Goal: Find specific page/section: Find specific page/section

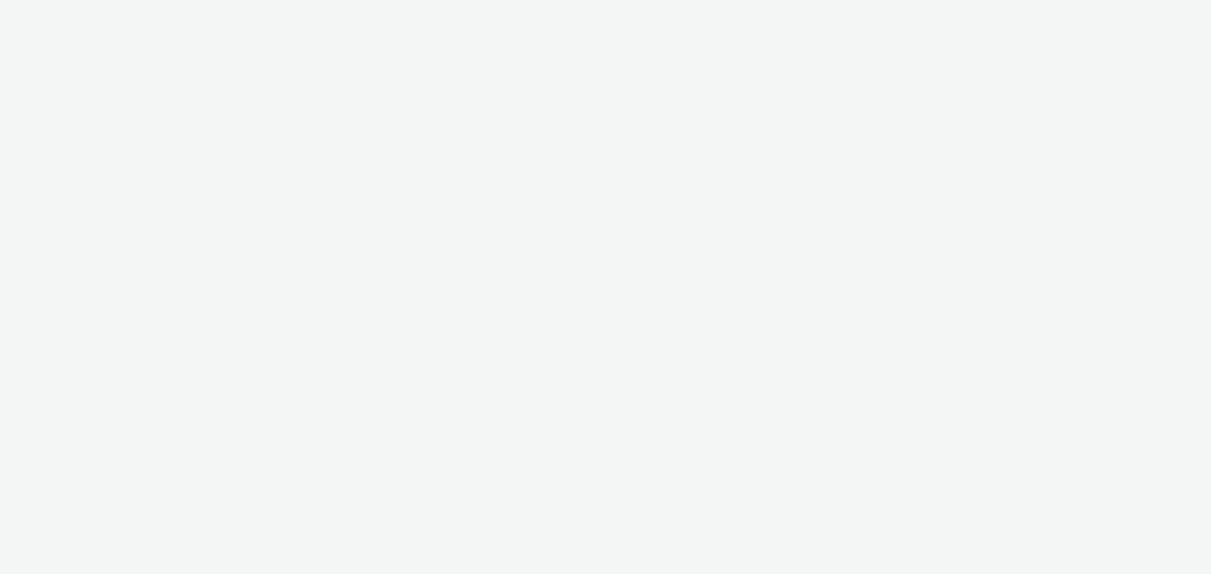
select select "3accb258-2b8e-4def-9b79-8de5f579532c"
select select "524f9a1d-b733-413f-91db-710ee3173a22"
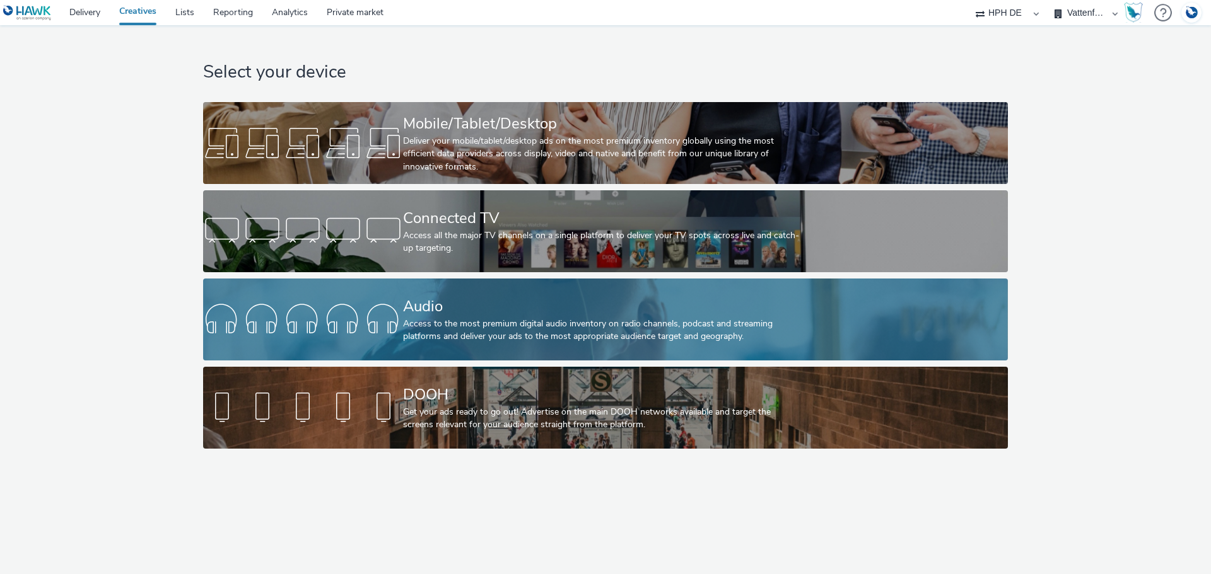
click at [495, 317] on div "Audio" at bounding box center [603, 307] width 400 height 22
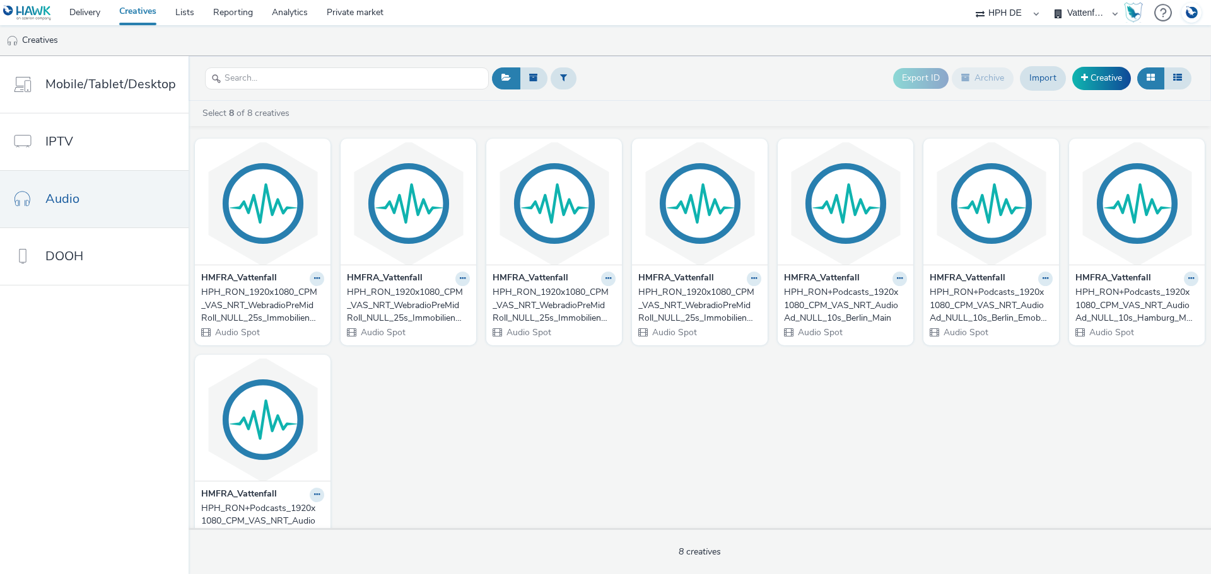
click at [395, 312] on div "HPH_RON_1920x1080_CPM_VAS_NRT_WebradioPreMidRoll_NULL_25s_ImmobilienbesitzerE46…" at bounding box center [406, 305] width 118 height 38
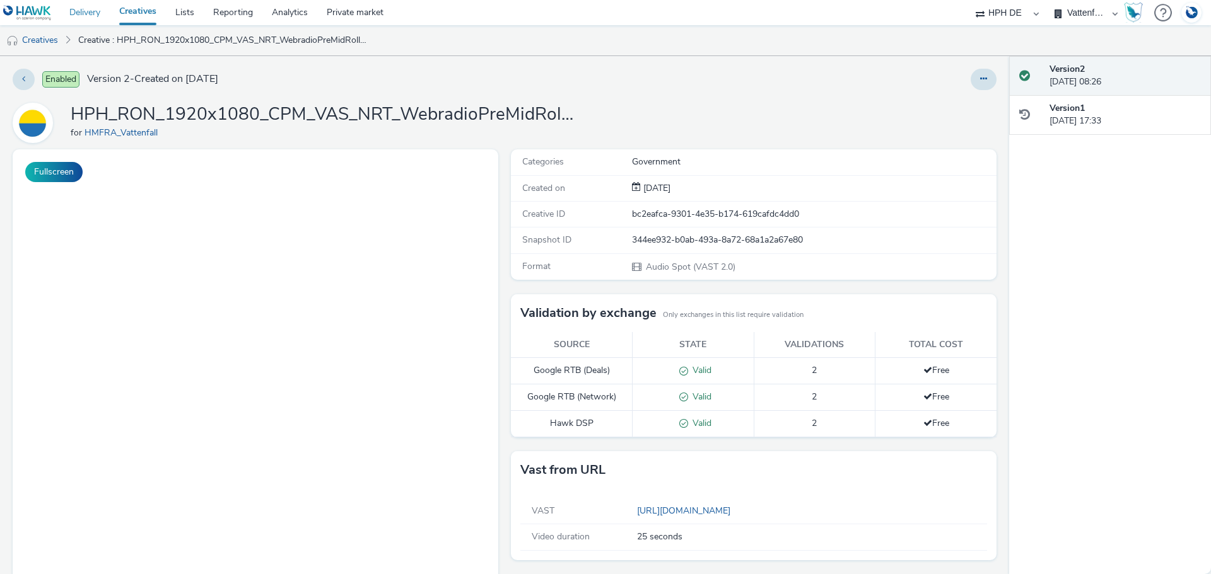
click at [86, 14] on link "Delivery" at bounding box center [85, 12] width 50 height 25
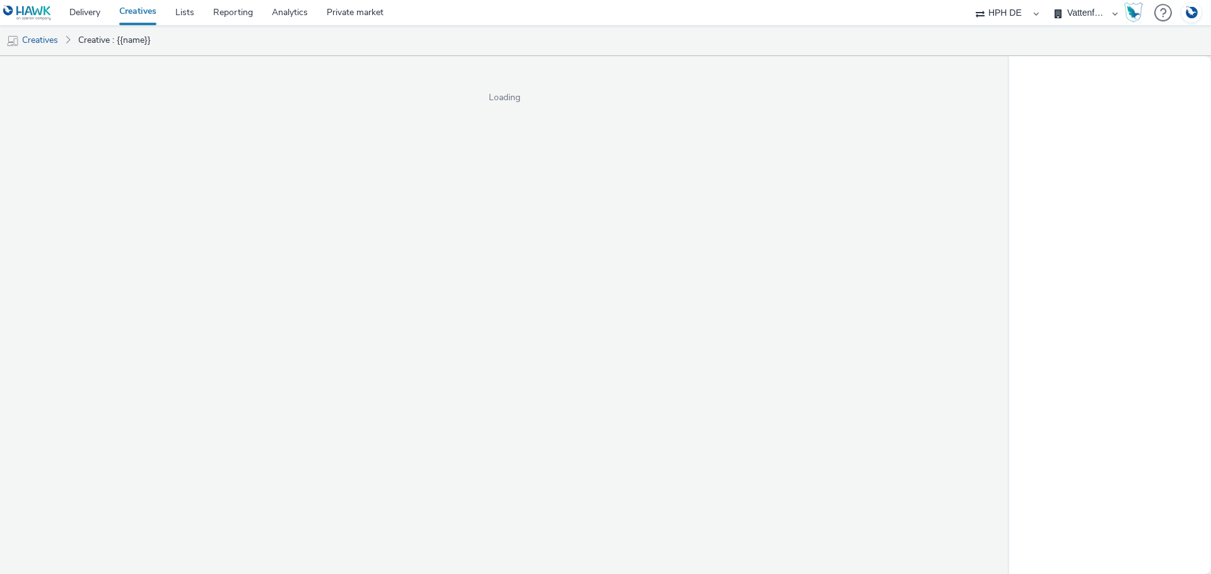
select select "3accb258-2b8e-4def-9b79-8de5f579532c"
select select "524f9a1d-b733-413f-91db-710ee3173a22"
